Goal: Task Accomplishment & Management: Complete application form

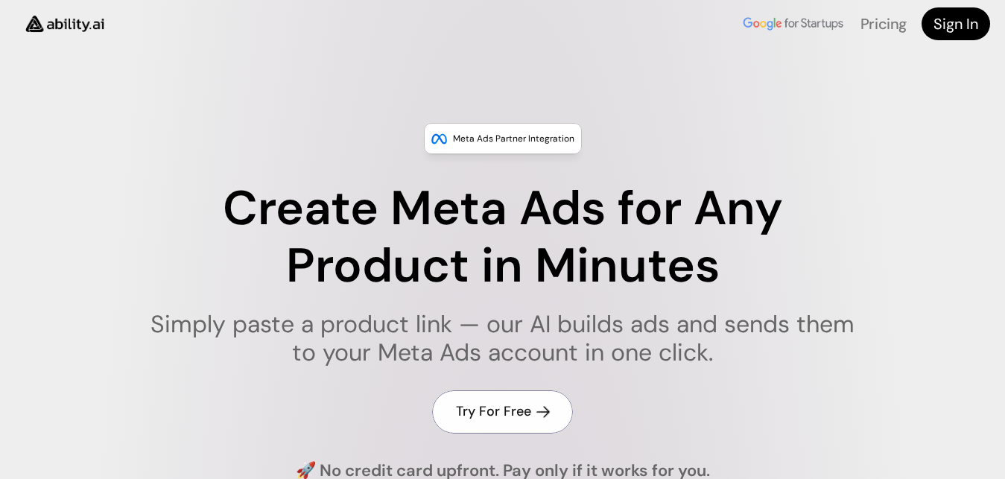
click at [486, 420] on h4 "Try For Free" at bounding box center [493, 411] width 75 height 19
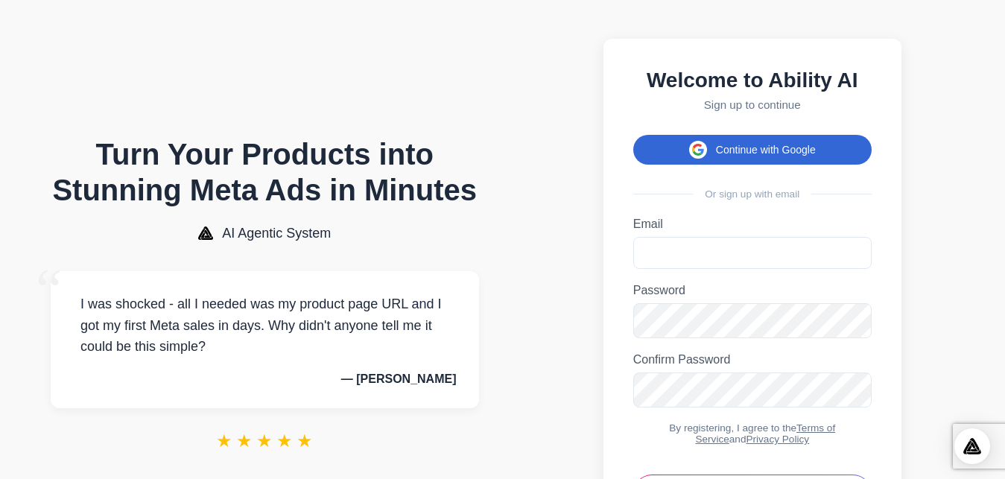
click at [847, 153] on button "Continue with Google" at bounding box center [752, 150] width 238 height 30
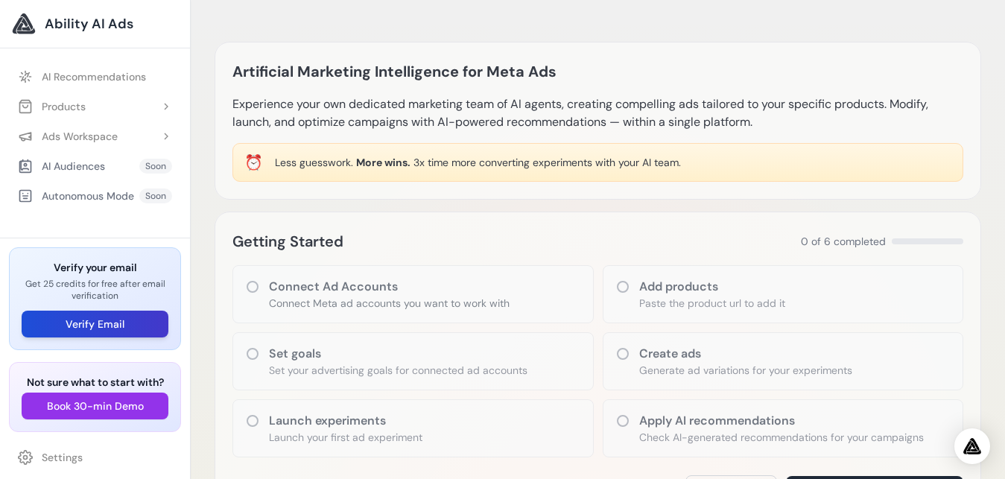
click at [136, 317] on button "Verify Email" at bounding box center [95, 324] width 147 height 27
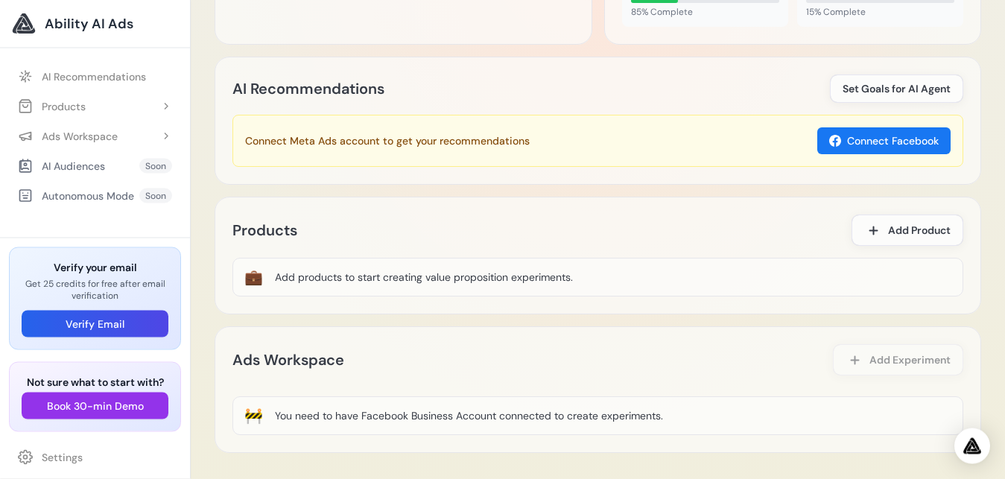
scroll to position [737, 0]
